Goal: Information Seeking & Learning: Learn about a topic

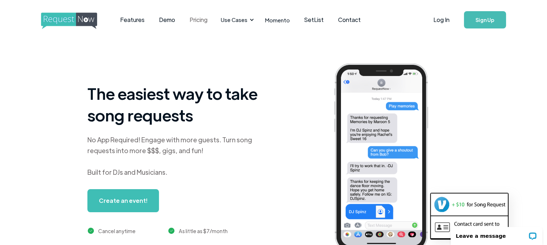
click at [200, 16] on link "Pricing" at bounding box center [198, 20] width 32 height 22
